Goal: Information Seeking & Learning: Find contact information

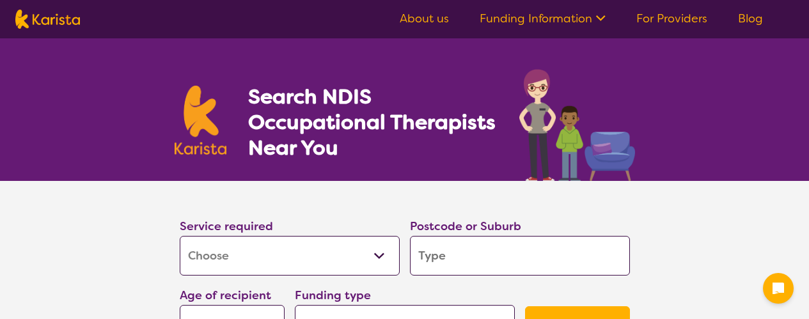
select select "[MEDICAL_DATA]"
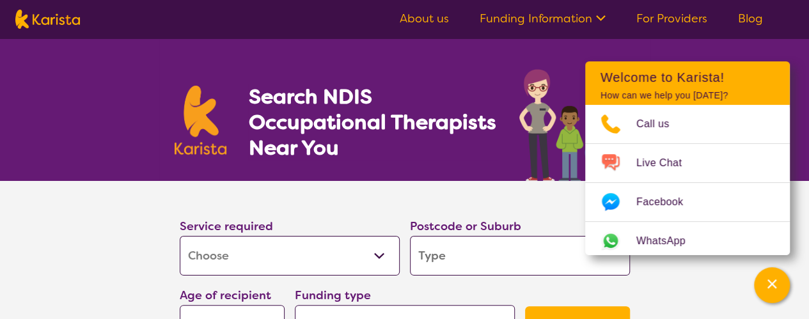
click at [96, 284] on section "Service required Allied Health Assistant Assessment ([MEDICAL_DATA] or [MEDICAL…" at bounding box center [404, 283] width 809 height 205
click at [482, 249] on input "search" at bounding box center [520, 256] width 220 height 40
type input "2"
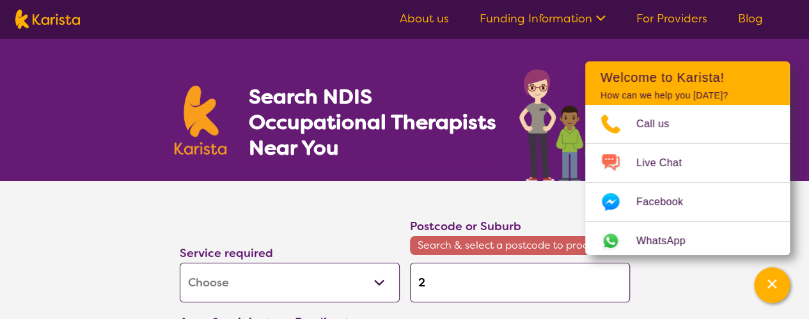
type input "21"
type input "211"
type input "2112"
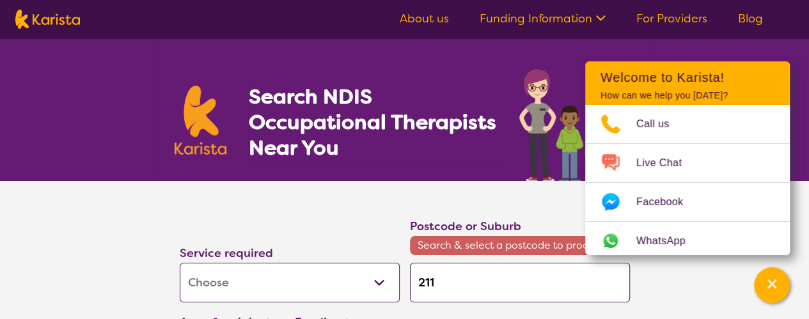
type input "2112"
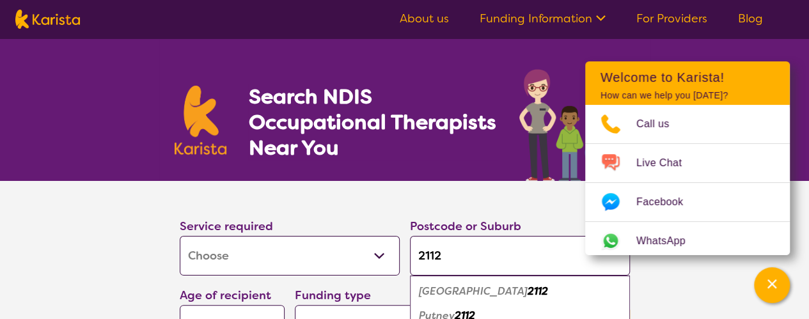
type input "2112"
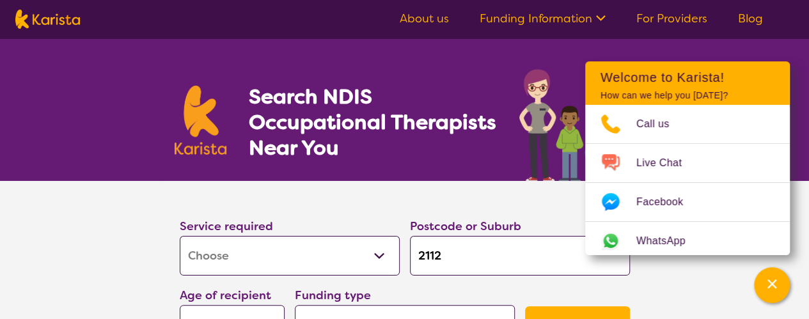
click at [707, 286] on section "Service required Allied Health Assistant Assessment ([MEDICAL_DATA] or [MEDICAL…" at bounding box center [404, 283] width 809 height 205
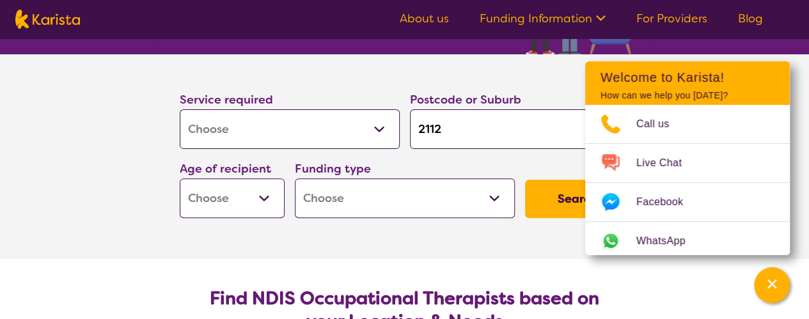
scroll to position [128, 0]
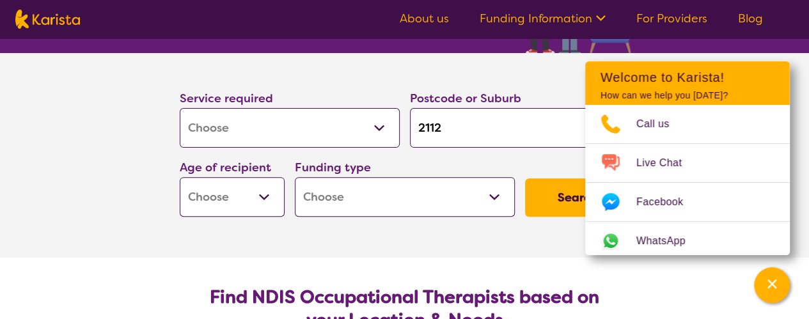
click at [265, 195] on select "Early Childhood - 0 to 9 Child - 10 to 11 Adolescent - 12 to 17 Adult - 18 to 6…" at bounding box center [232, 197] width 105 height 40
select select "EC"
click at [180, 177] on select "Early Childhood - 0 to 9 Child - 10 to 11 Adolescent - 12 to 17 Adult - 18 to 6…" at bounding box center [232, 197] width 105 height 40
select select "EC"
click at [487, 195] on select "Home Care Package (HCP) National Disability Insurance Scheme (NDIS) I don't know" at bounding box center [405, 197] width 220 height 40
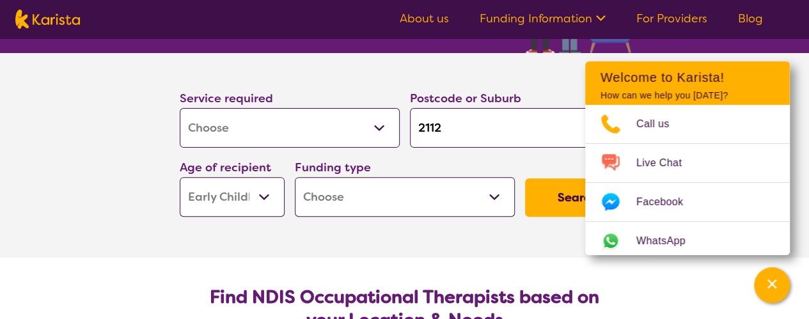
select select "i-don-t-know"
click at [295, 177] on select "Home Care Package (HCP) National Disability Insurance Scheme (NDIS) I don't know" at bounding box center [405, 197] width 220 height 40
select select "i-don-t-know"
click at [553, 200] on button "Search" at bounding box center [577, 197] width 105 height 38
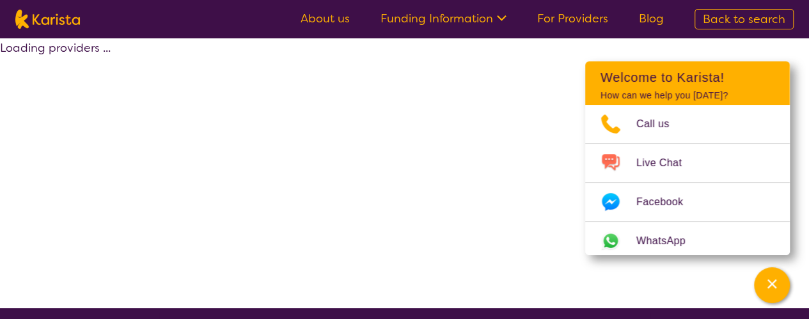
select select "[MEDICAL_DATA]"
select select "EC"
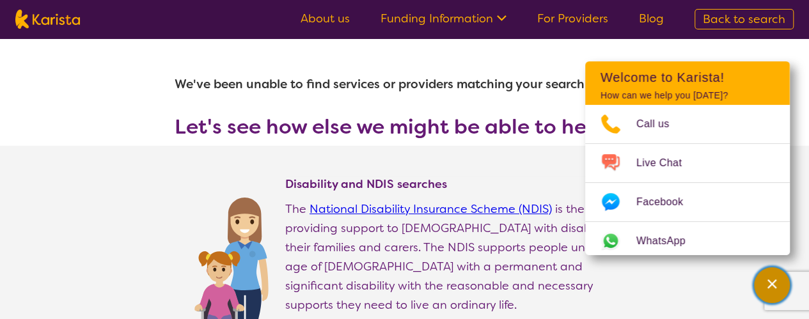
click at [768, 287] on icon "Channel Menu" at bounding box center [772, 284] width 9 height 9
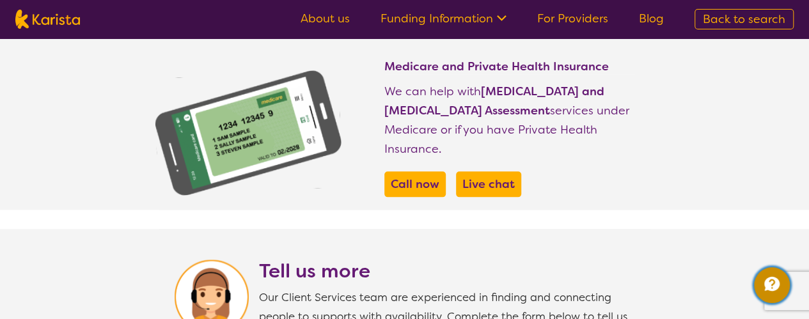
scroll to position [633, 0]
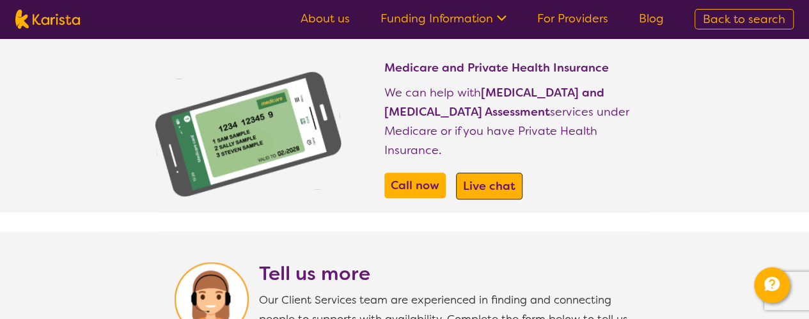
click at [487, 178] on b "Live chat" at bounding box center [489, 185] width 52 height 15
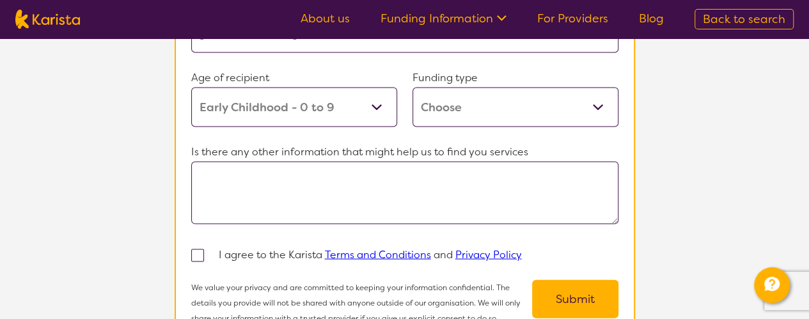
scroll to position [1217, 0]
